Goal: Task Accomplishment & Management: Complete application form

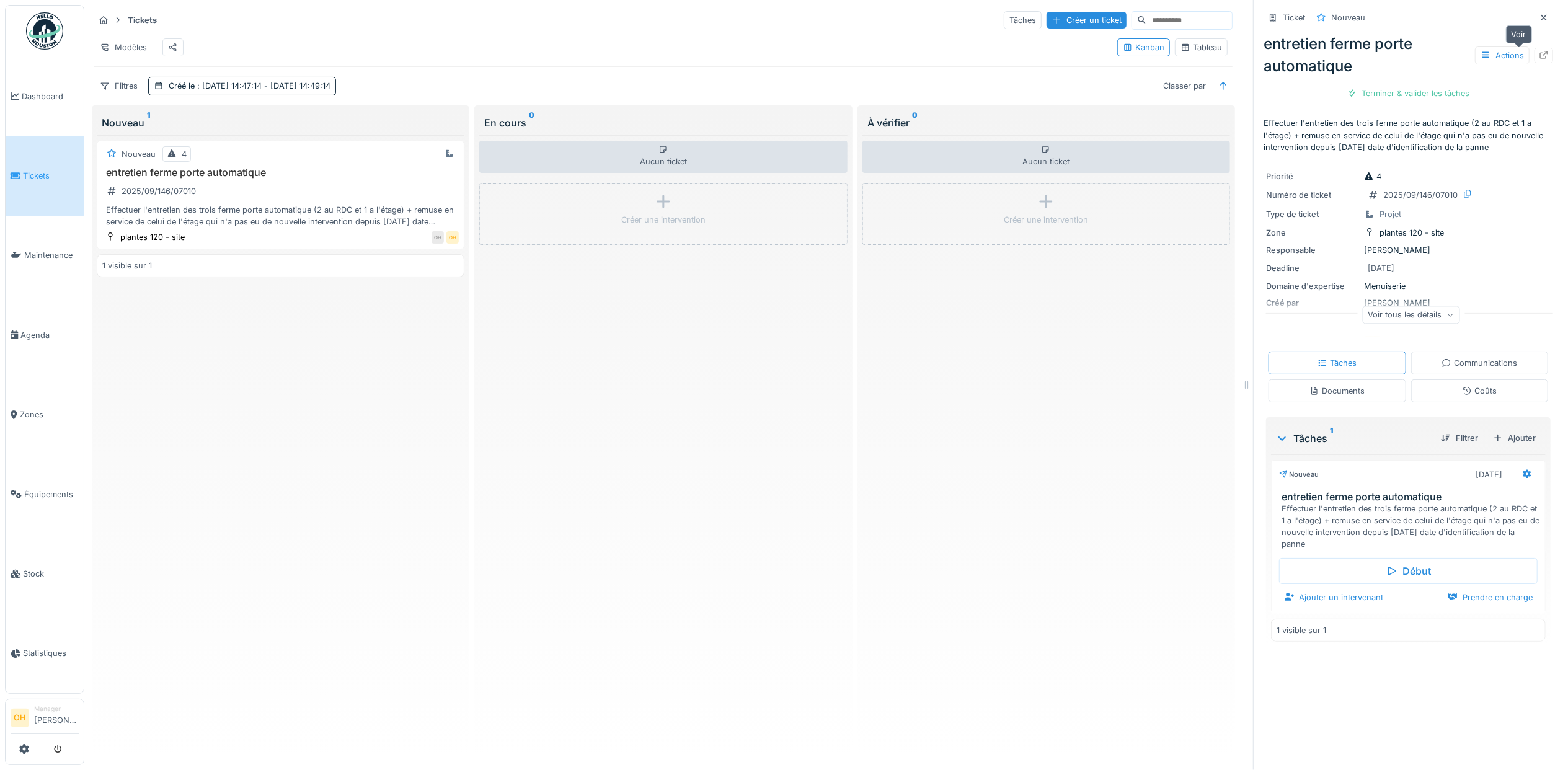
click at [1539, 55] on icon at bounding box center [1543, 55] width 10 height 8
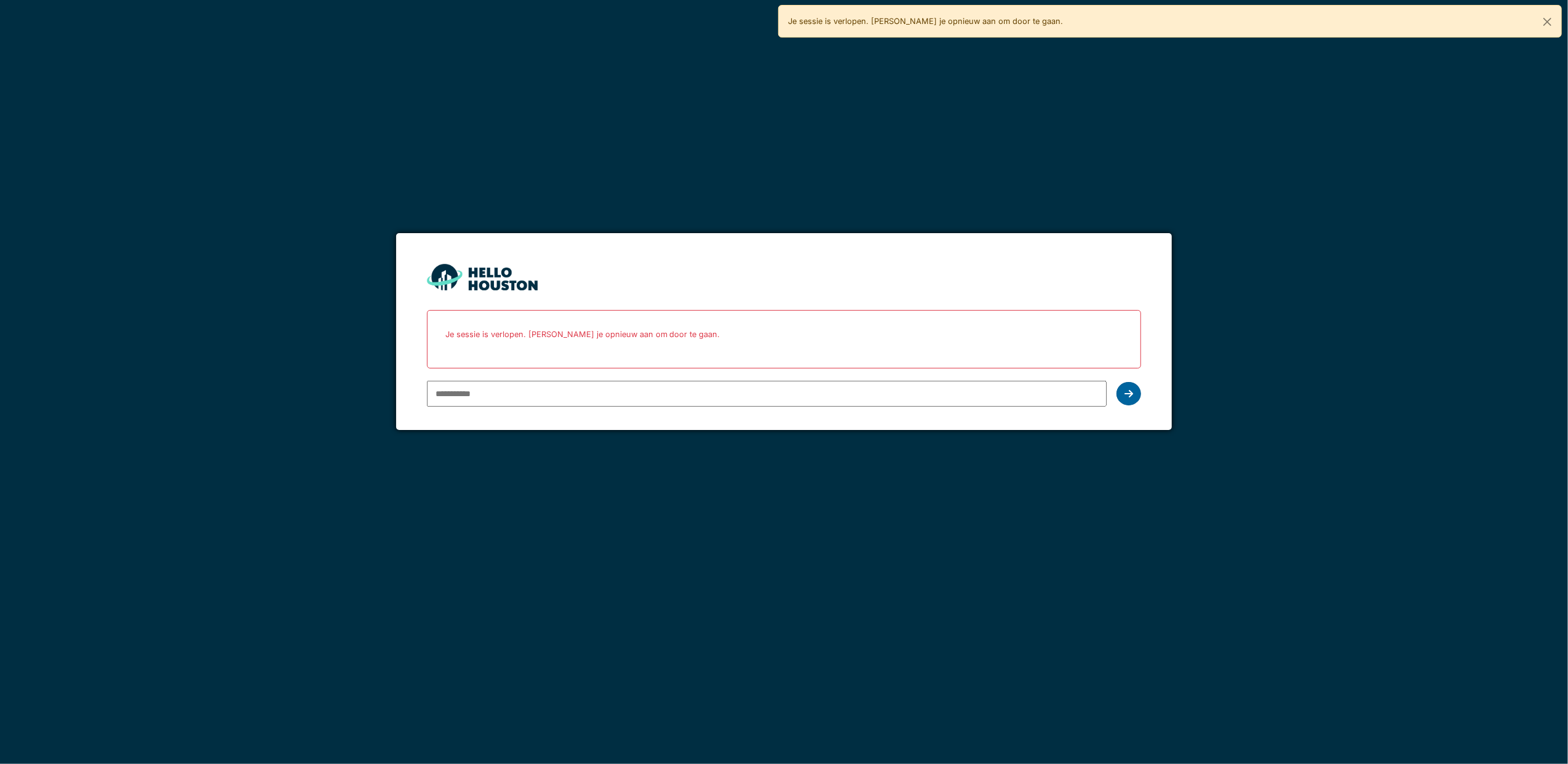
type input "**********"
click at [1132, 397] on icon at bounding box center [1128, 393] width 9 height 10
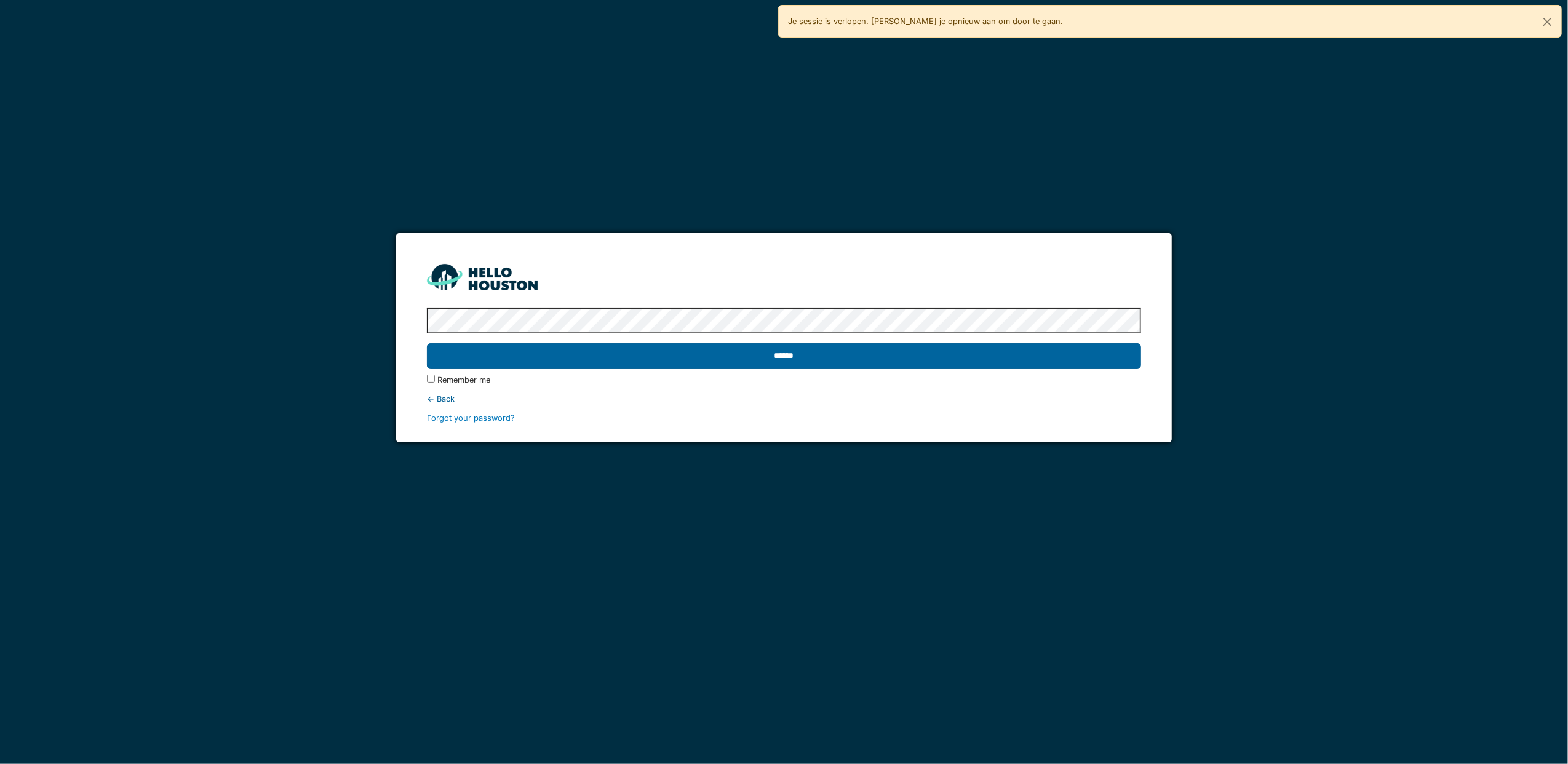
click at [754, 360] on input "******" at bounding box center [784, 356] width 715 height 26
